Goal: Task Accomplishment & Management: Manage account settings

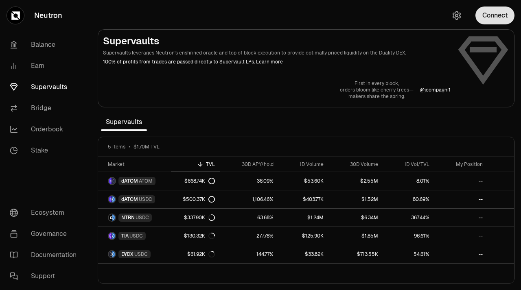
click at [498, 16] on button "Connect" at bounding box center [494, 16] width 39 height 18
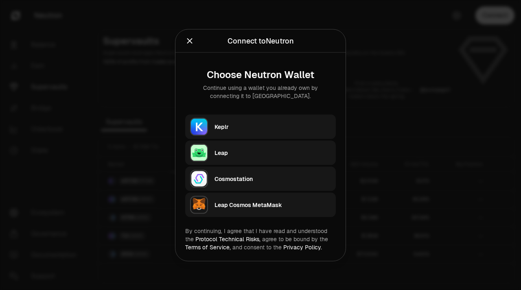
click at [278, 131] on div "Keplr" at bounding box center [272, 126] width 116 height 12
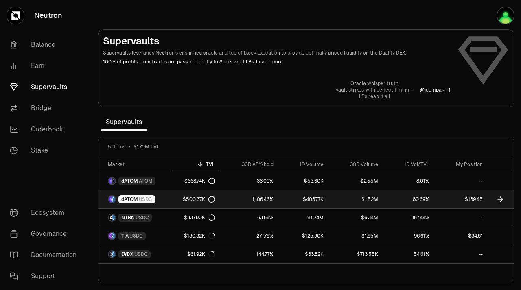
click at [395, 198] on link "80.69%" at bounding box center [408, 199] width 51 height 18
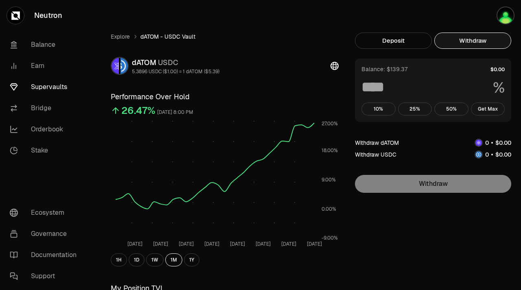
click at [462, 36] on button "Withdraw" at bounding box center [472, 41] width 77 height 16
click at [488, 109] on button "Get Max" at bounding box center [488, 109] width 34 height 13
type input "***"
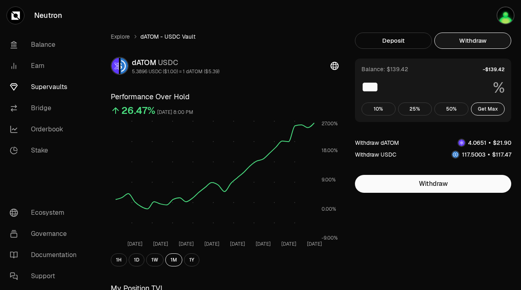
click at [55, 85] on link "Supervaults" at bounding box center [45, 86] width 85 height 21
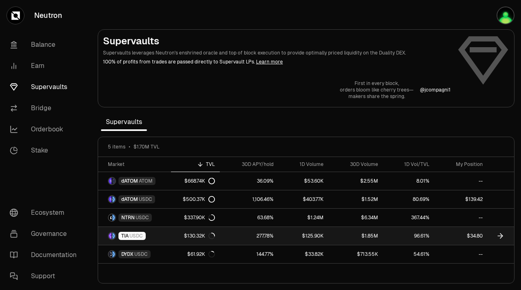
click at [412, 239] on link "96.61%" at bounding box center [408, 236] width 51 height 18
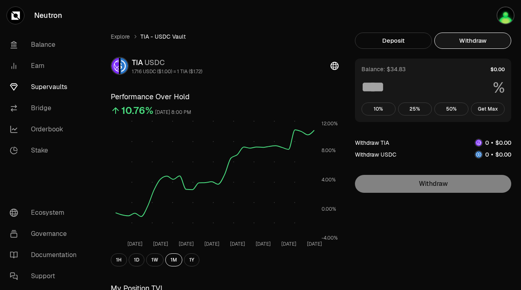
click at [473, 41] on button "Withdraw" at bounding box center [472, 41] width 77 height 16
click at [490, 111] on button "Get Max" at bounding box center [488, 109] width 34 height 13
type input "***"
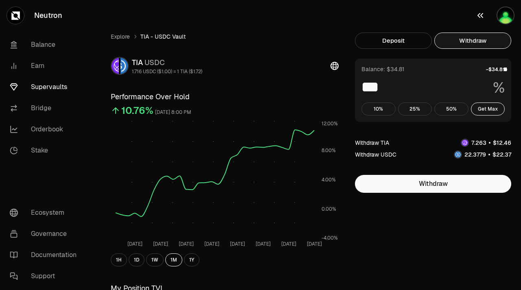
click at [511, 17] on img "button" at bounding box center [505, 16] width 18 height 18
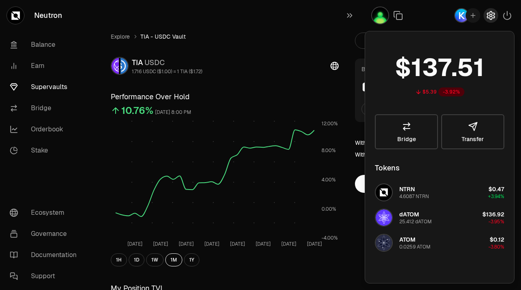
click at [487, 14] on icon "button" at bounding box center [490, 15] width 7 height 8
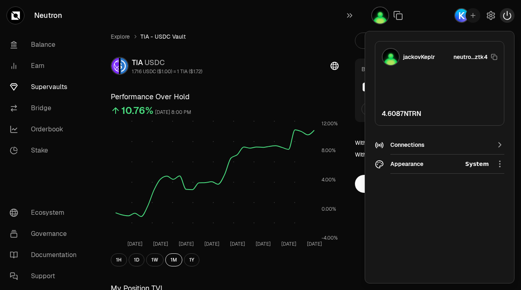
click at [508, 17] on icon "button" at bounding box center [507, 16] width 10 height 10
